Goal: Task Accomplishment & Management: Use online tool/utility

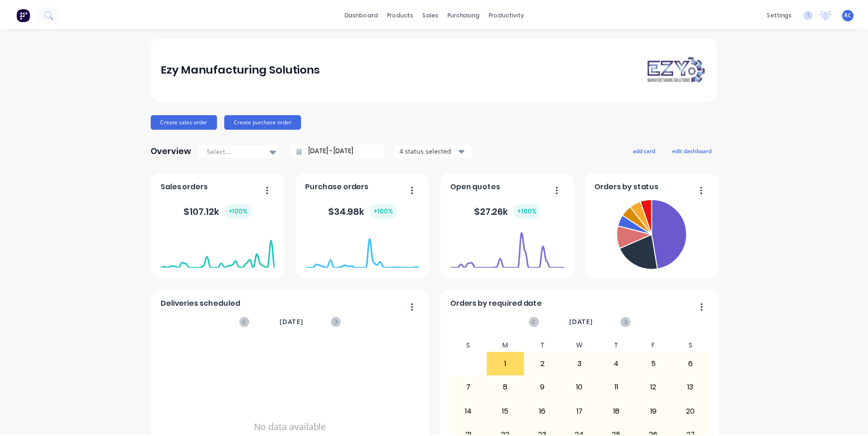
scroll to position [87, 0]
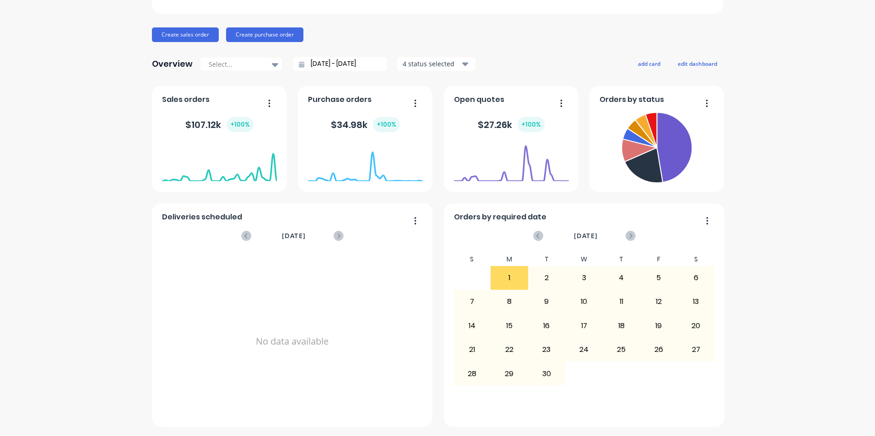
click at [184, 34] on button "Create sales order" at bounding box center [185, 34] width 67 height 15
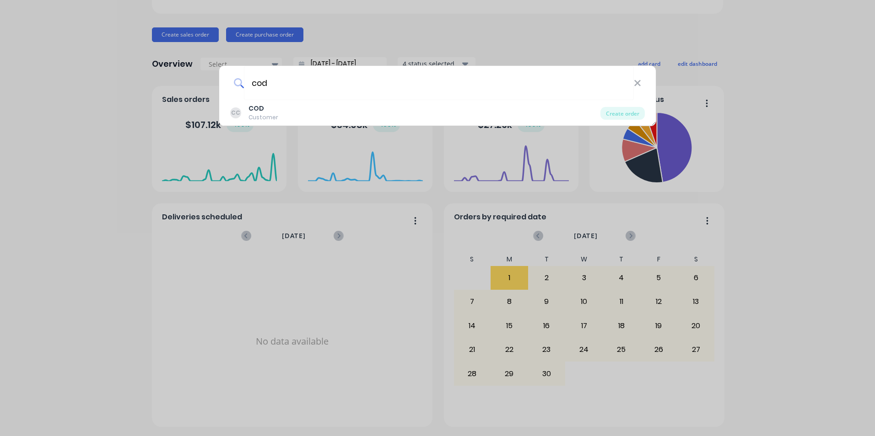
type input "cod"
click at [264, 114] on div "Customer" at bounding box center [263, 117] width 30 height 8
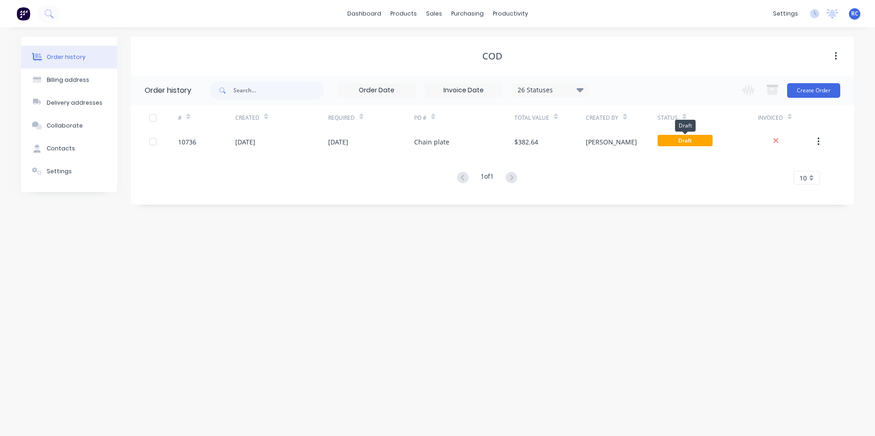
click at [695, 143] on span "Draft" at bounding box center [684, 140] width 55 height 11
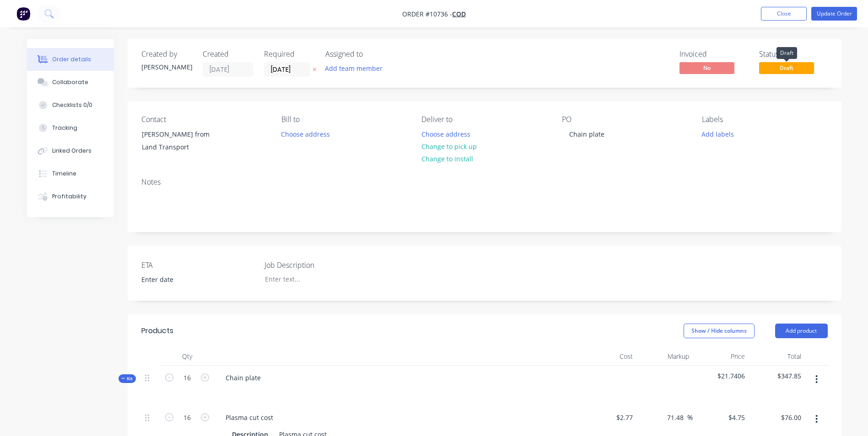
click at [785, 66] on span "Draft" at bounding box center [786, 67] width 55 height 11
drag, startPoint x: 785, startPoint y: 66, endPoint x: 846, endPoint y: 16, distance: 78.9
click at [846, 16] on button "Update Order" at bounding box center [834, 14] width 46 height 14
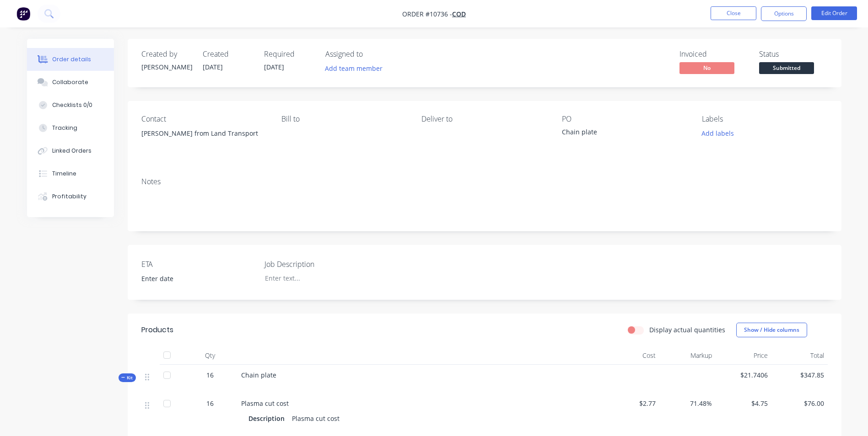
click at [789, 67] on span "Submitted" at bounding box center [786, 67] width 55 height 11
click at [783, 10] on button "Options" at bounding box center [784, 13] width 46 height 15
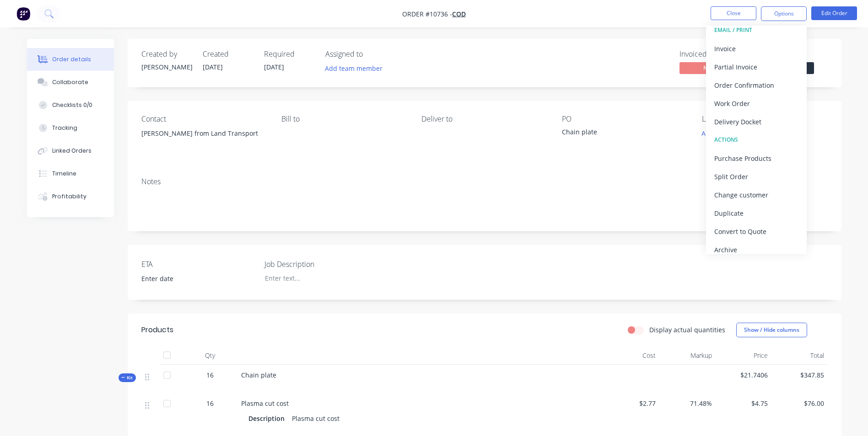
scroll to position [14, 0]
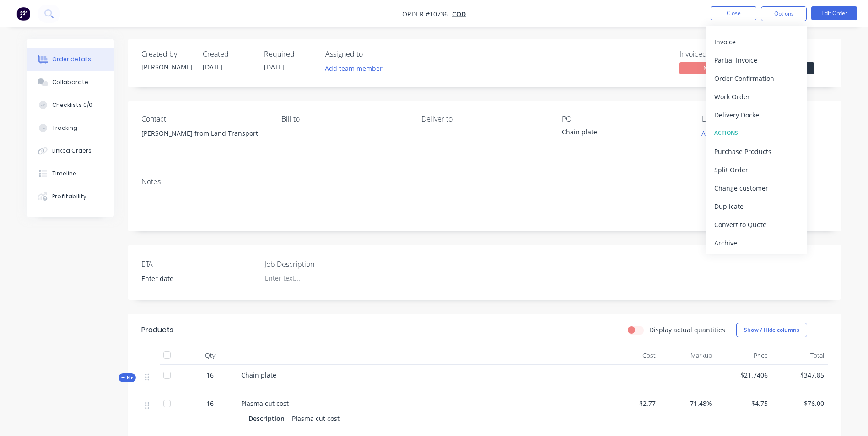
click at [740, 241] on div "Archive" at bounding box center [756, 242] width 84 height 13
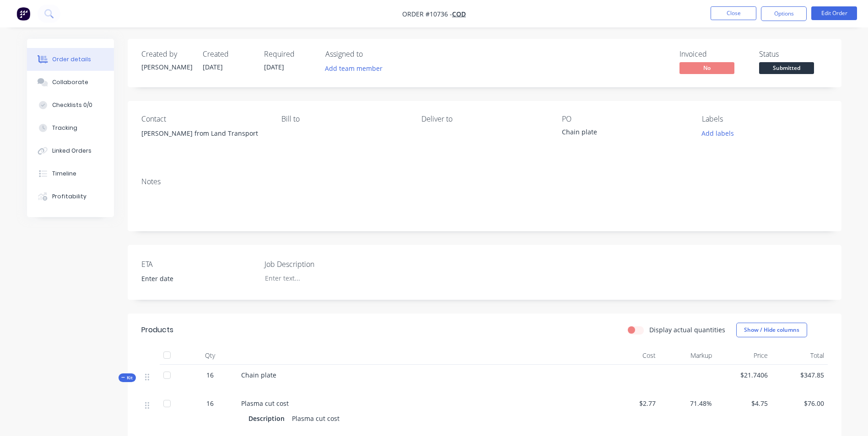
click at [740, 241] on div "Created by [PERSON_NAME] Created [DATE] Required [DATE] Assigned to Add team me…" at bounding box center [485, 340] width 714 height 603
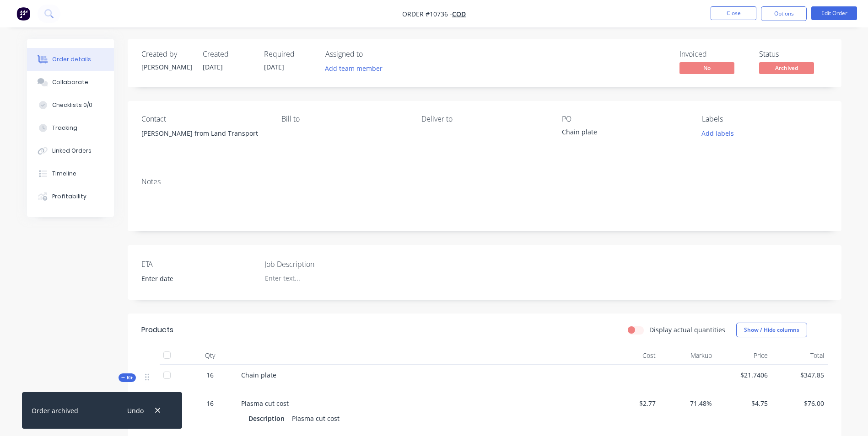
click at [743, 12] on button "Close" at bounding box center [733, 13] width 46 height 14
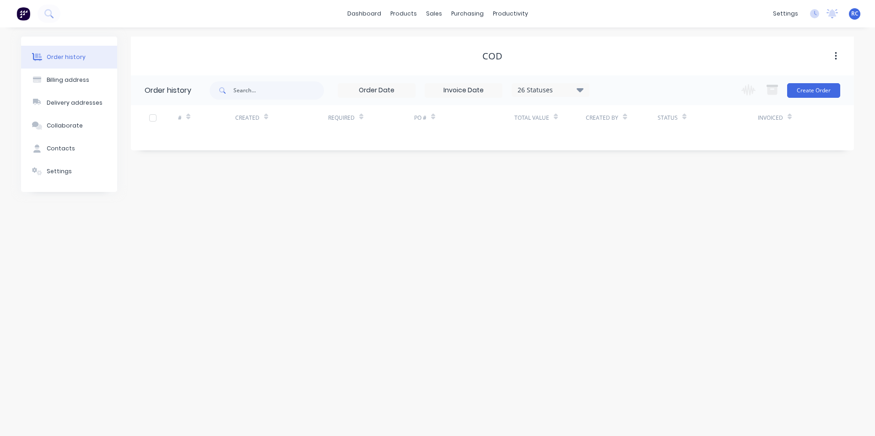
click at [827, 91] on button "Create Order" at bounding box center [813, 90] width 53 height 15
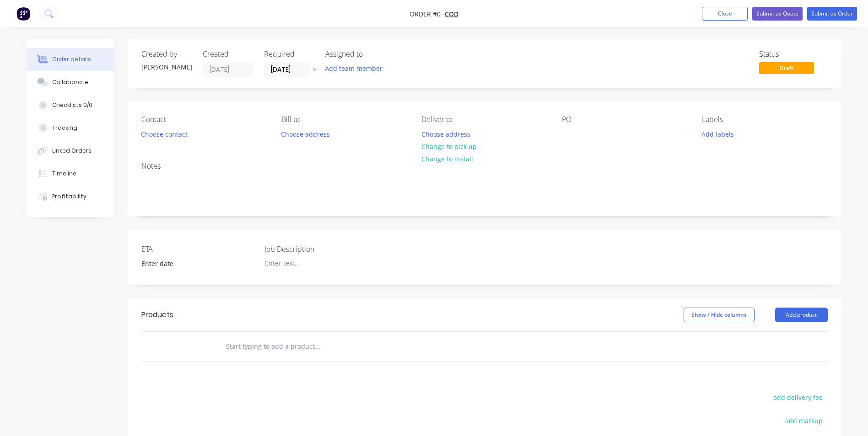
click at [177, 135] on button "Choose contact" at bounding box center [164, 134] width 56 height 12
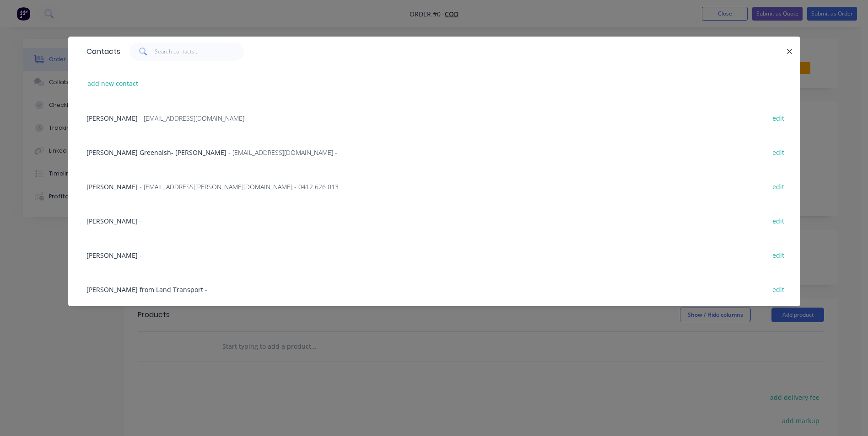
click at [118, 291] on span "[PERSON_NAME] from Land Transport" at bounding box center [144, 289] width 117 height 9
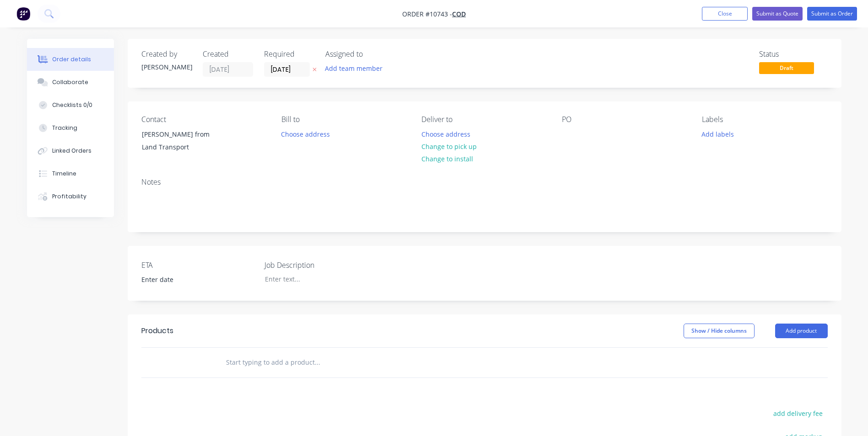
click at [549, 133] on div "Contact [PERSON_NAME] from Land Transport Bill to Choose address Deliver to Cho…" at bounding box center [485, 136] width 714 height 69
drag, startPoint x: 564, startPoint y: 133, endPoint x: 574, endPoint y: 137, distance: 11.1
click at [565, 134] on div at bounding box center [569, 134] width 15 height 13
click at [791, 74] on div "Status Draft" at bounding box center [793, 63] width 69 height 27
click at [792, 73] on span "Draft" at bounding box center [786, 67] width 55 height 11
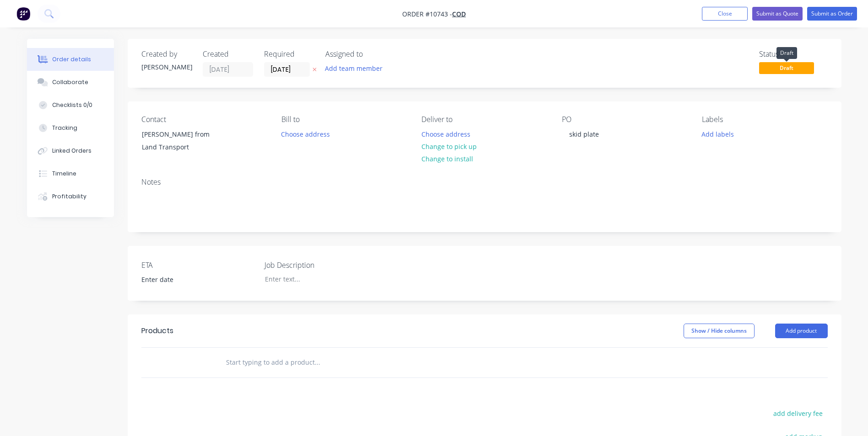
click at [800, 70] on span "Draft" at bounding box center [786, 67] width 55 height 11
click at [249, 366] on input "text" at bounding box center [317, 363] width 183 height 18
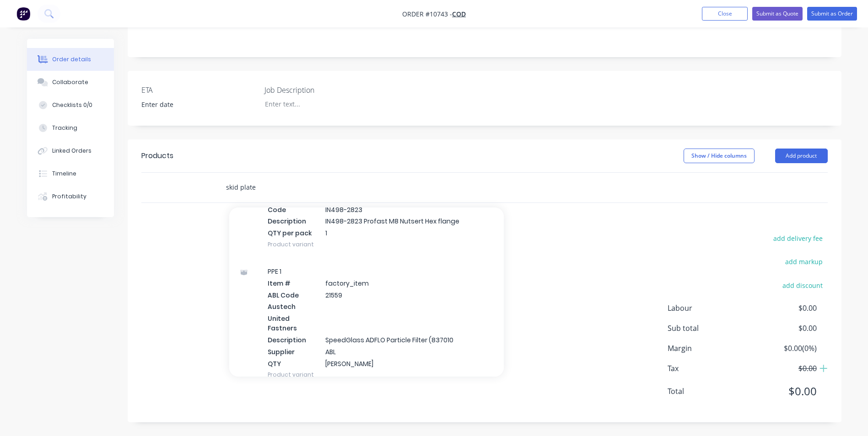
scroll to position [13451, 0]
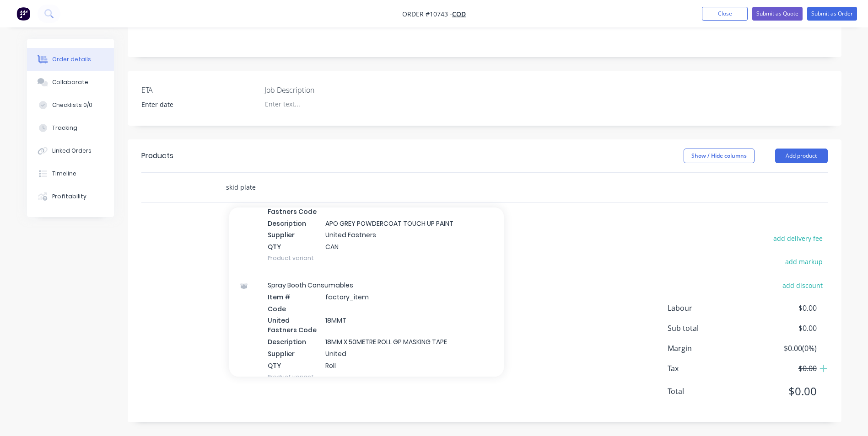
click at [269, 188] on input "skid plate" at bounding box center [317, 187] width 183 height 18
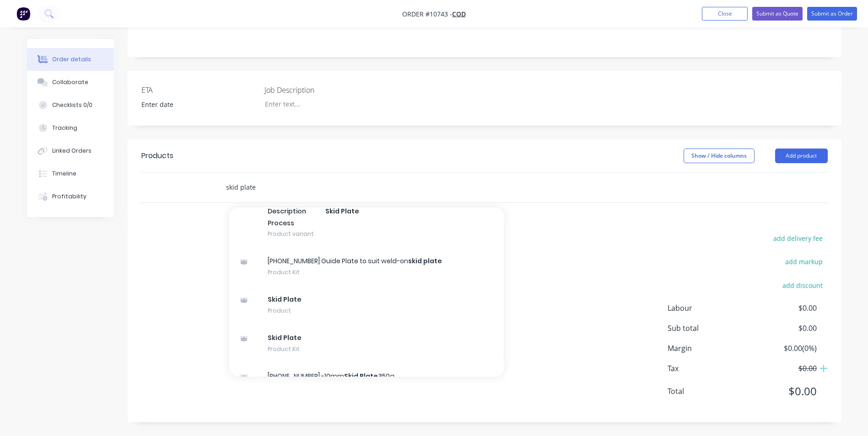
scroll to position [91, 0]
type input "skid plate"
click at [292, 344] on div "Skid Plate Product Kit" at bounding box center [366, 338] width 274 height 38
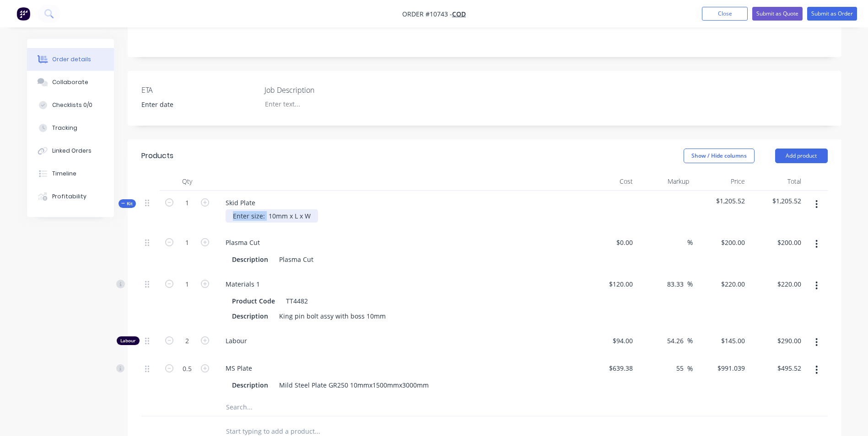
drag, startPoint x: 232, startPoint y: 213, endPoint x: 264, endPoint y: 213, distance: 32.0
click at [264, 213] on div "Enter size: 10mm x L x W" at bounding box center [272, 215] width 92 height 13
click at [262, 215] on div "10mm x L x W" at bounding box center [254, 215] width 57 height 13
click at [281, 216] on div "10mm x 1200 x W" at bounding box center [260, 215] width 68 height 13
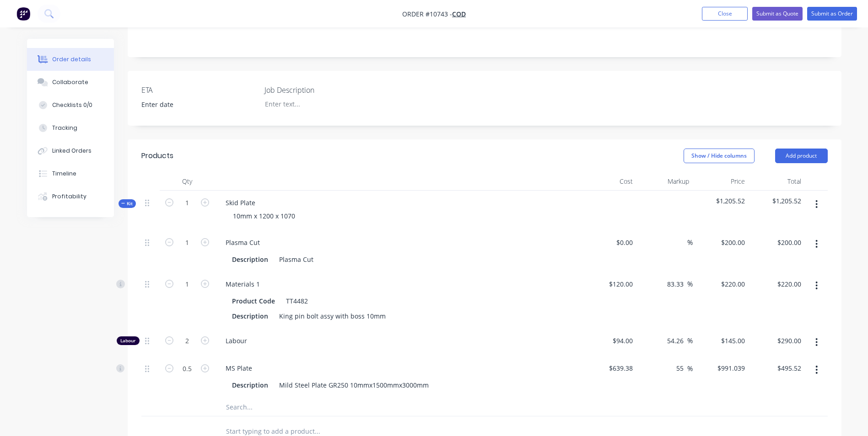
click at [379, 242] on div "Plasma Cut" at bounding box center [397, 242] width 359 height 13
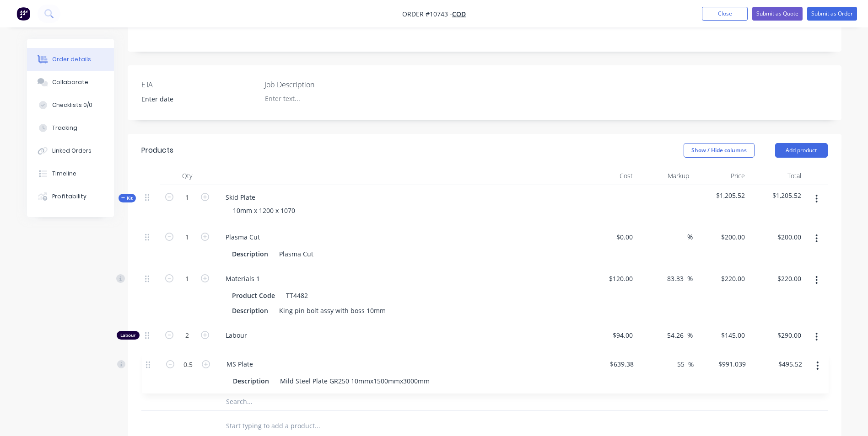
scroll to position [183, 0]
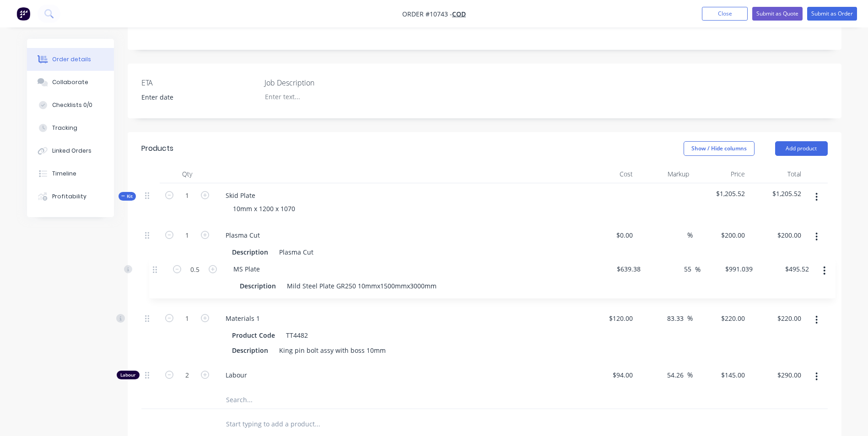
drag, startPoint x: 145, startPoint y: 372, endPoint x: 154, endPoint y: 270, distance: 102.8
click at [154, 270] on div "1 Plasma Cut Description Plasma Cut $0.00 $0.00 % $200.00 $200.00 $200.00 $200.…" at bounding box center [484, 307] width 686 height 168
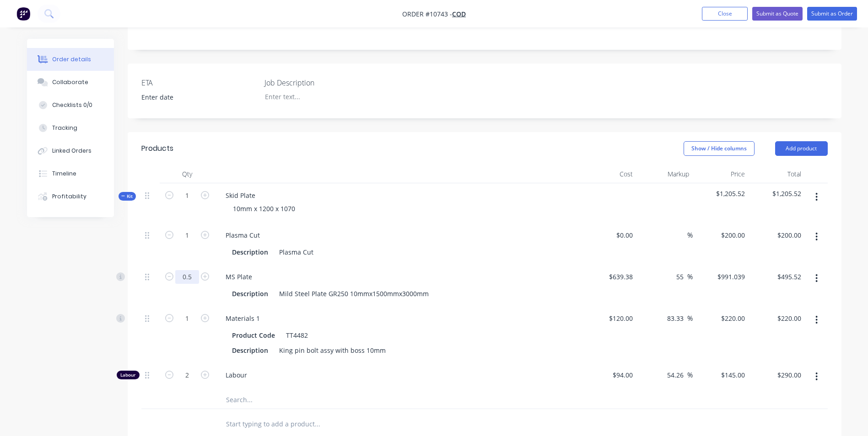
click at [185, 242] on input "0.5" at bounding box center [187, 236] width 24 height 14
type input "1"
type input "$991.04"
click at [332, 261] on div "Plasma Cut Description Plasma Cut" at bounding box center [398, 244] width 366 height 42
click at [385, 368] on div "Labour" at bounding box center [398, 377] width 366 height 28
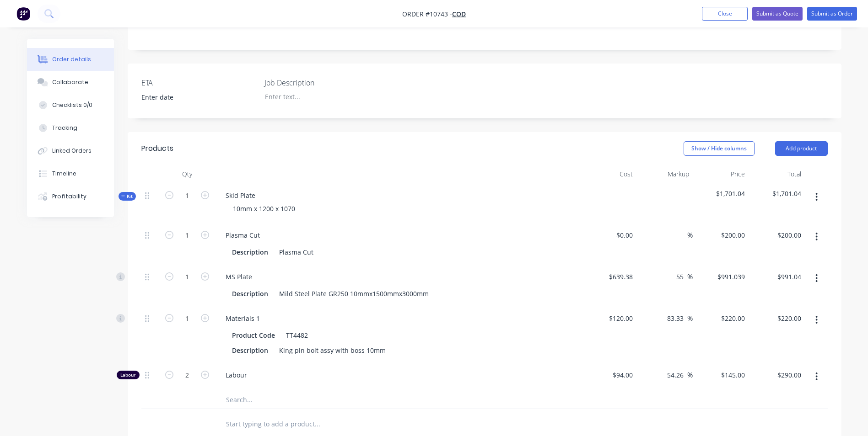
click at [684, 316] on input "83.33" at bounding box center [676, 318] width 21 height 13
drag, startPoint x: 684, startPoint y: 316, endPoint x: 654, endPoint y: 316, distance: 29.7
click at [654, 316] on div "83.33 83.33 %" at bounding box center [664, 334] width 56 height 57
type input "55"
type input "$186.00"
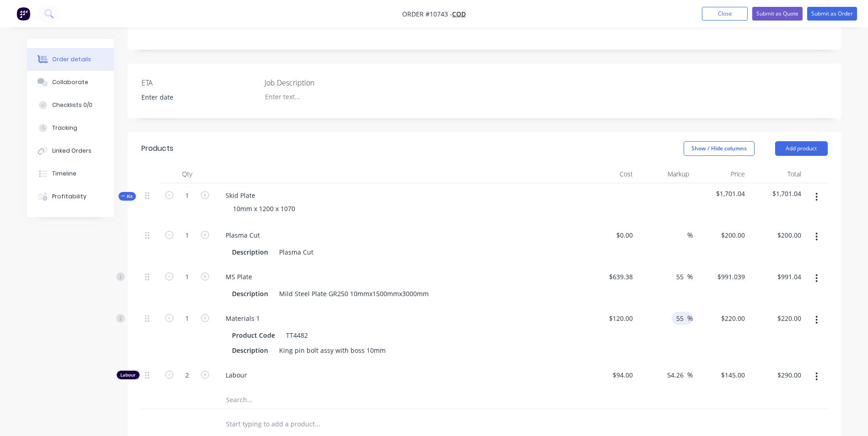
type input "$186.00"
click at [664, 296] on div "55 55 %" at bounding box center [664, 286] width 56 height 42
click at [631, 235] on input at bounding box center [631, 235] width 11 height 13
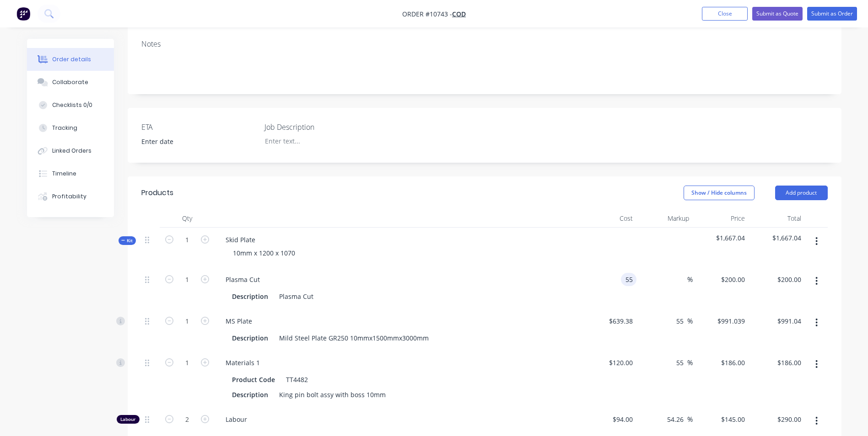
scroll to position [137, 0]
type input "$55.00"
click at [679, 283] on input at bounding box center [682, 280] width 11 height 13
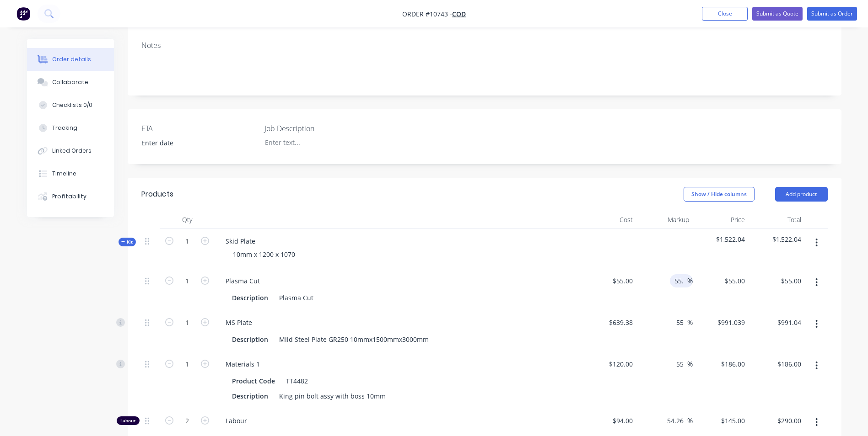
type input "55"
type input "$85.25"
click at [754, 285] on div "$85.25 $85.25" at bounding box center [776, 290] width 56 height 42
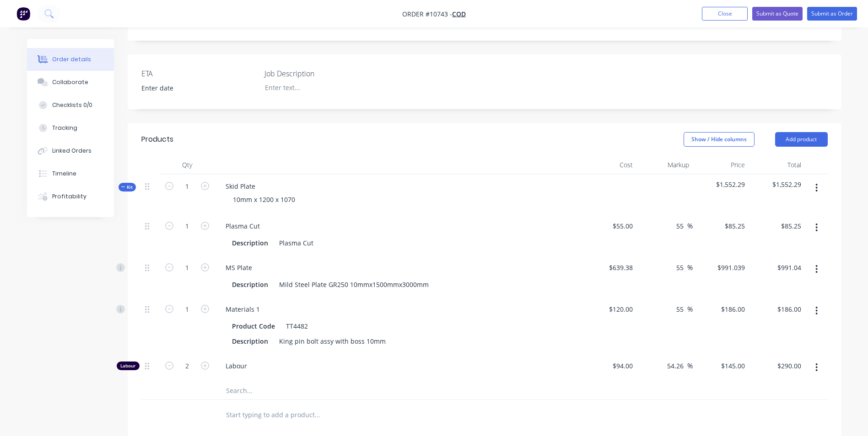
scroll to position [228, 0]
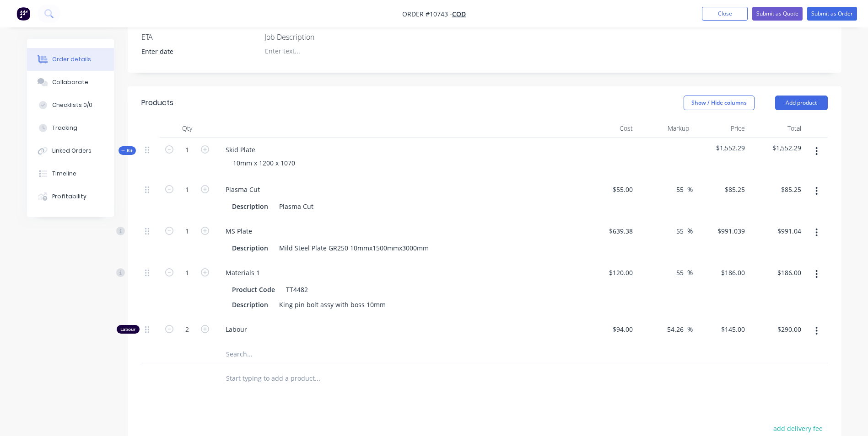
click at [62, 81] on div "Collaborate" at bounding box center [70, 82] width 36 height 8
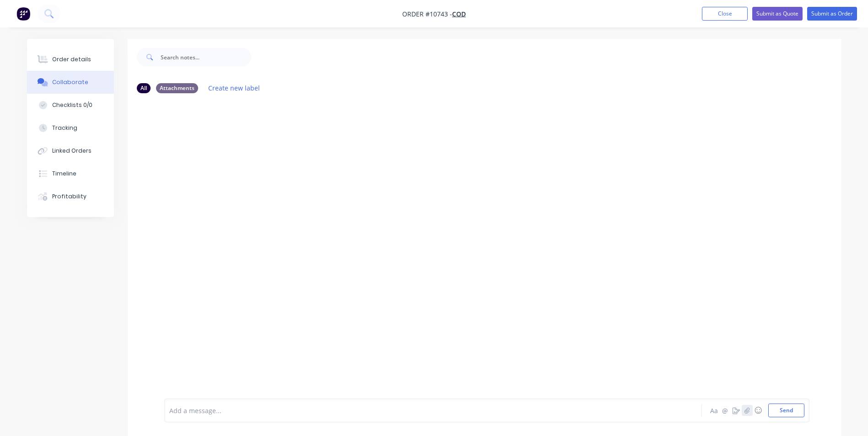
click at [747, 415] on button "button" at bounding box center [746, 410] width 11 height 11
click at [788, 408] on button "Send" at bounding box center [786, 411] width 36 height 14
drag, startPoint x: 712, startPoint y: 11, endPoint x: 752, endPoint y: 18, distance: 39.9
click at [712, 11] on button "Close" at bounding box center [725, 14] width 46 height 14
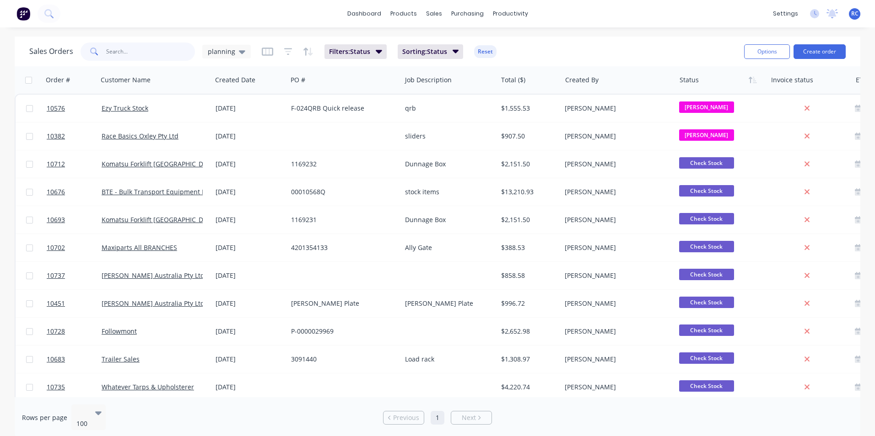
click at [153, 57] on input "text" at bounding box center [150, 52] width 89 height 18
type input "10743"
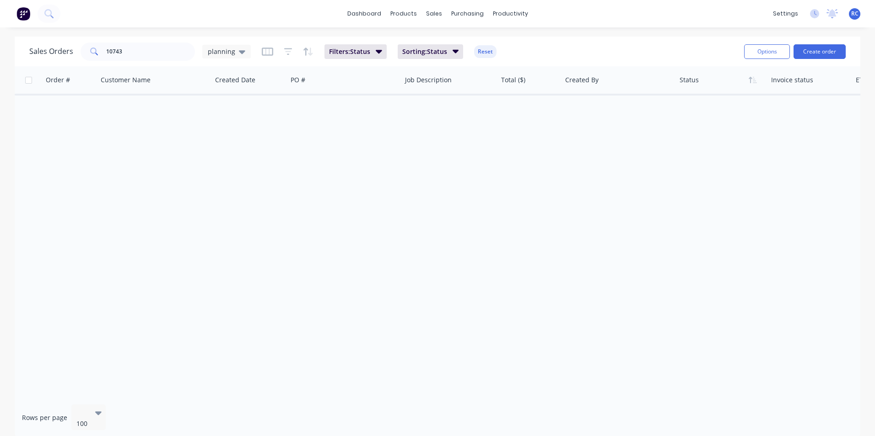
click at [220, 55] on span "planning" at bounding box center [221, 52] width 27 height 10
click at [226, 163] on button "all jobs" at bounding box center [257, 166] width 104 height 11
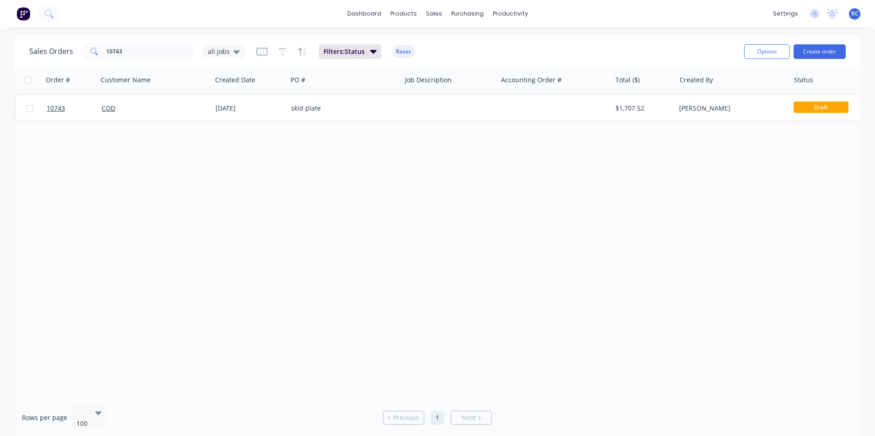
click at [826, 104] on span "Draft" at bounding box center [820, 107] width 55 height 11
click at [793, 105] on span "Draft" at bounding box center [820, 107] width 55 height 11
click at [603, 99] on div at bounding box center [554, 108] width 114 height 27
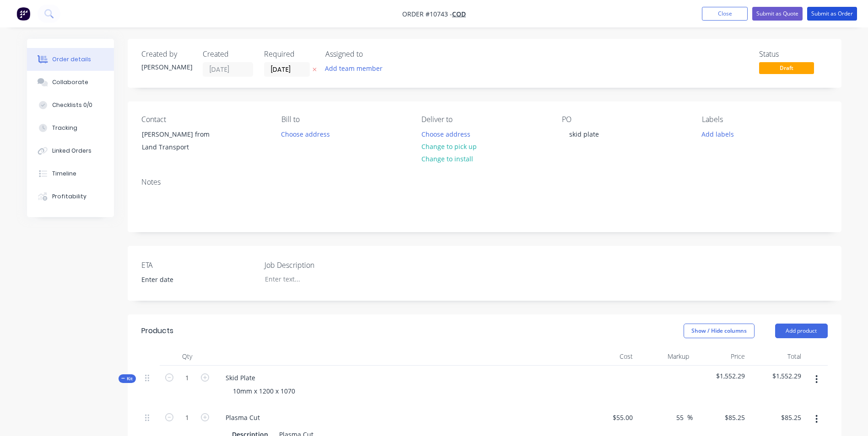
click at [846, 12] on button "Submit as Order" at bounding box center [832, 14] width 50 height 14
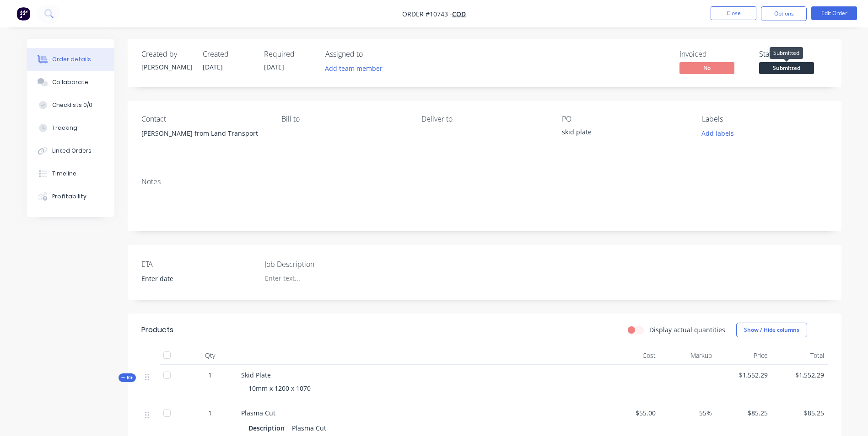
click at [785, 70] on span "Submitted" at bounding box center [786, 67] width 55 height 11
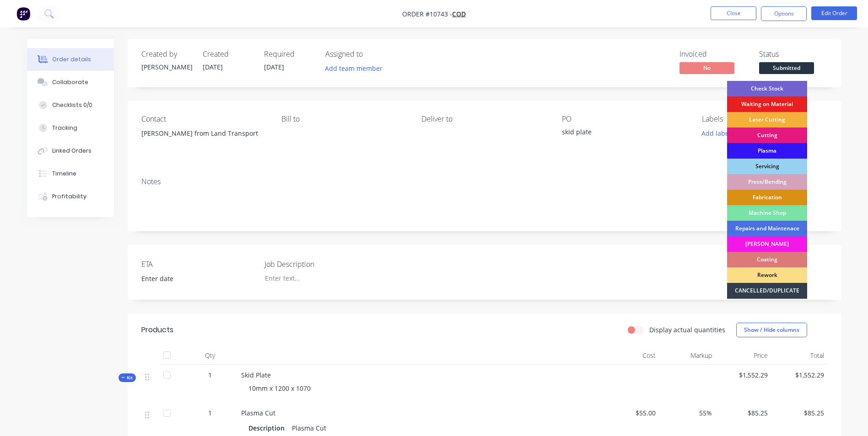
click at [784, 146] on div "Plasma" at bounding box center [767, 151] width 80 height 16
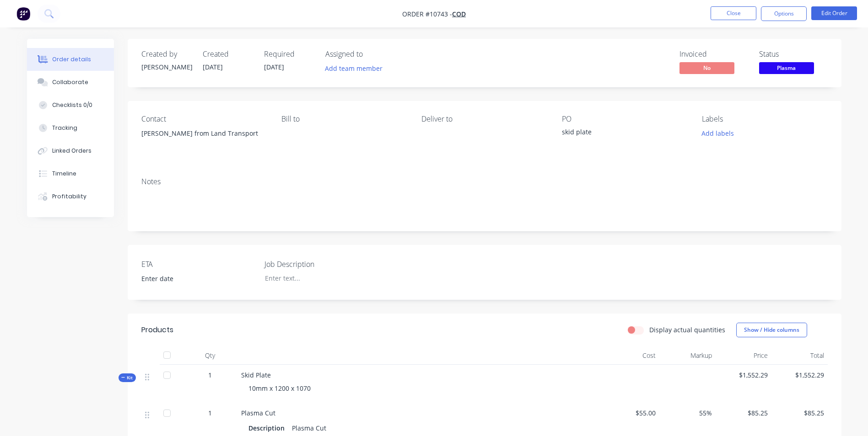
click at [728, 14] on button "Close" at bounding box center [733, 13] width 46 height 14
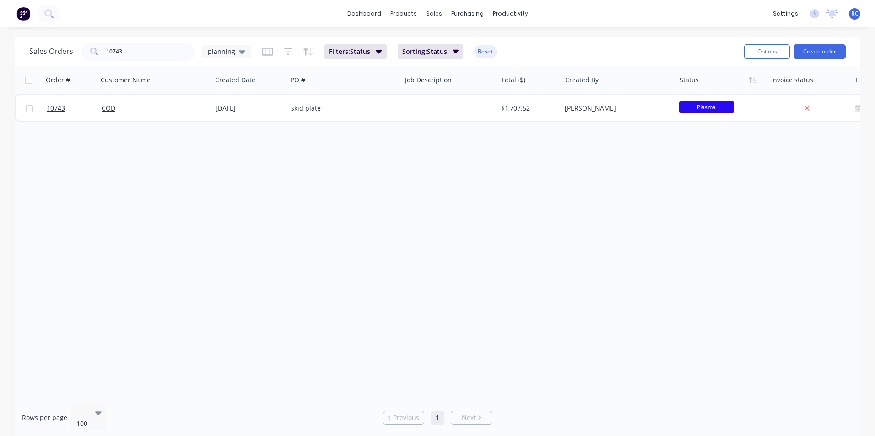
click at [633, 183] on div "Order # Customer Name Created Date PO # Job Description Total ($) Created By St…" at bounding box center [437, 231] width 845 height 331
drag, startPoint x: 133, startPoint y: 50, endPoint x: 90, endPoint y: 48, distance: 43.5
click at [90, 48] on div "10743" at bounding box center [138, 52] width 114 height 18
